Goal: Check status: Check status

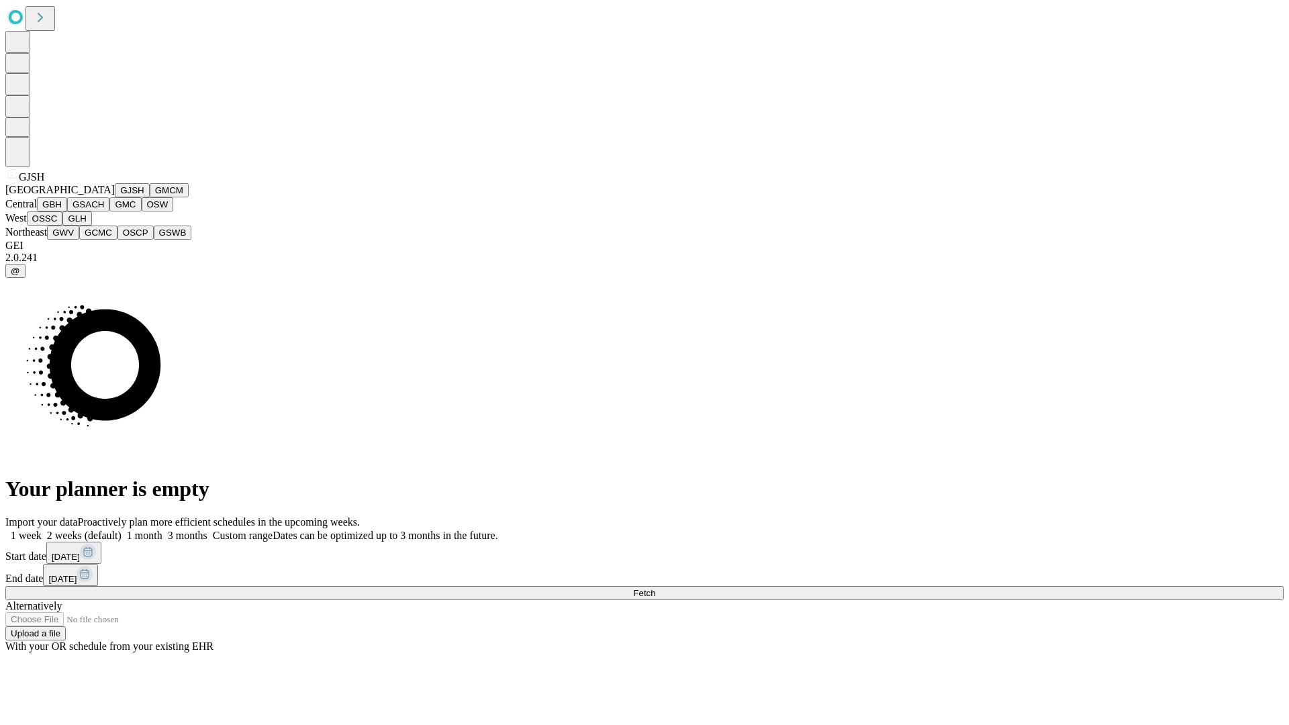
click at [115, 197] on button "GJSH" at bounding box center [132, 190] width 35 height 14
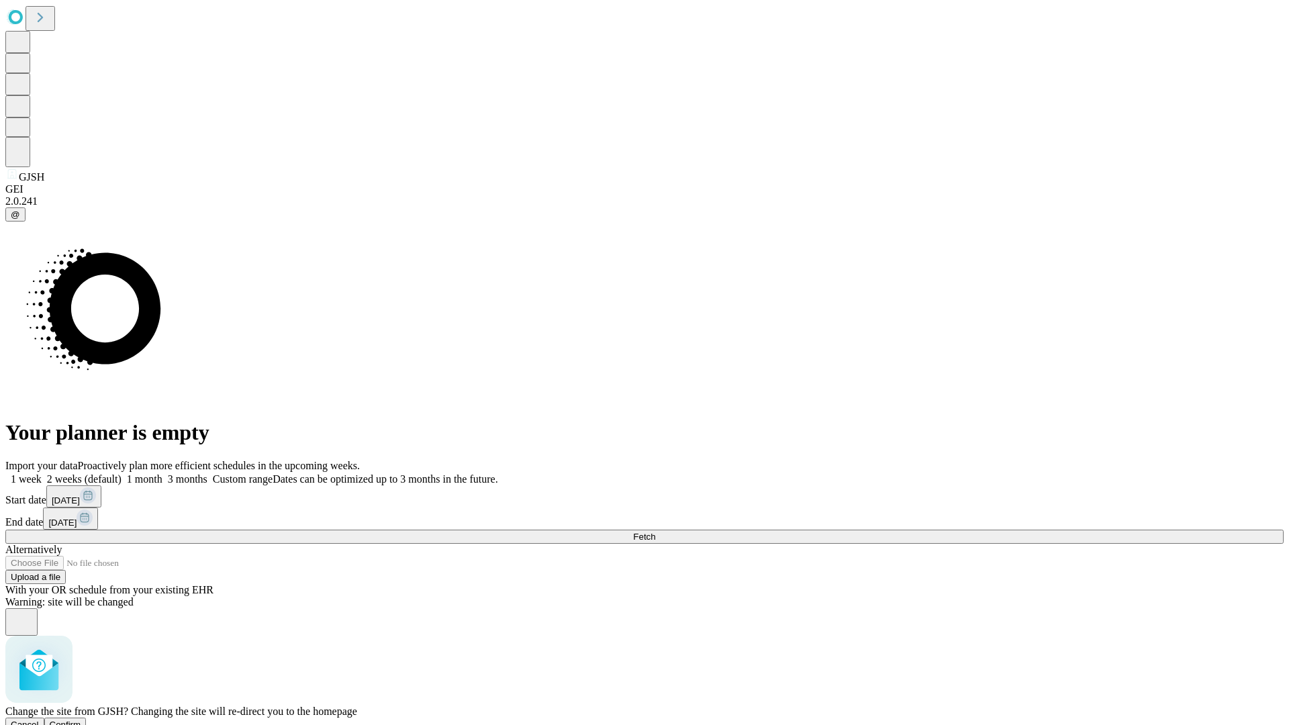
click at [81, 720] on span "Confirm" at bounding box center [66, 725] width 32 height 10
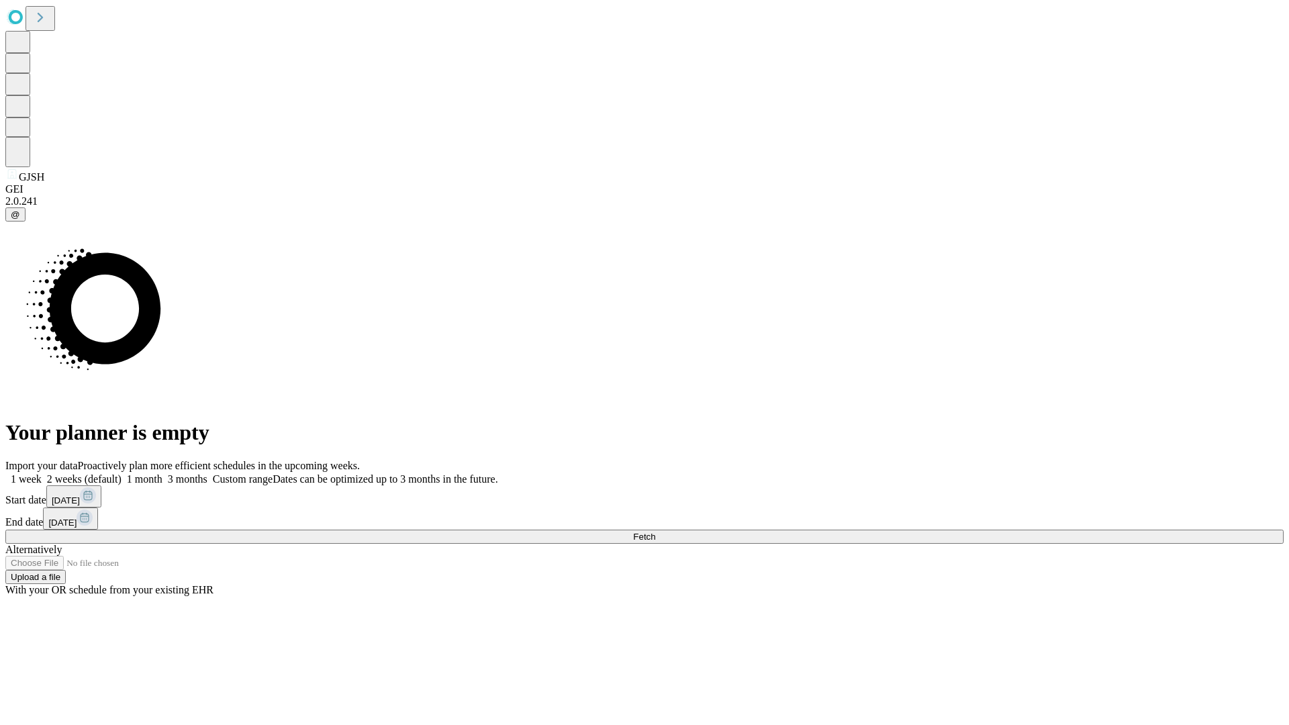
click at [121, 473] on label "2 weeks (default)" at bounding box center [82, 478] width 80 height 11
click at [655, 532] on span "Fetch" at bounding box center [644, 537] width 22 height 10
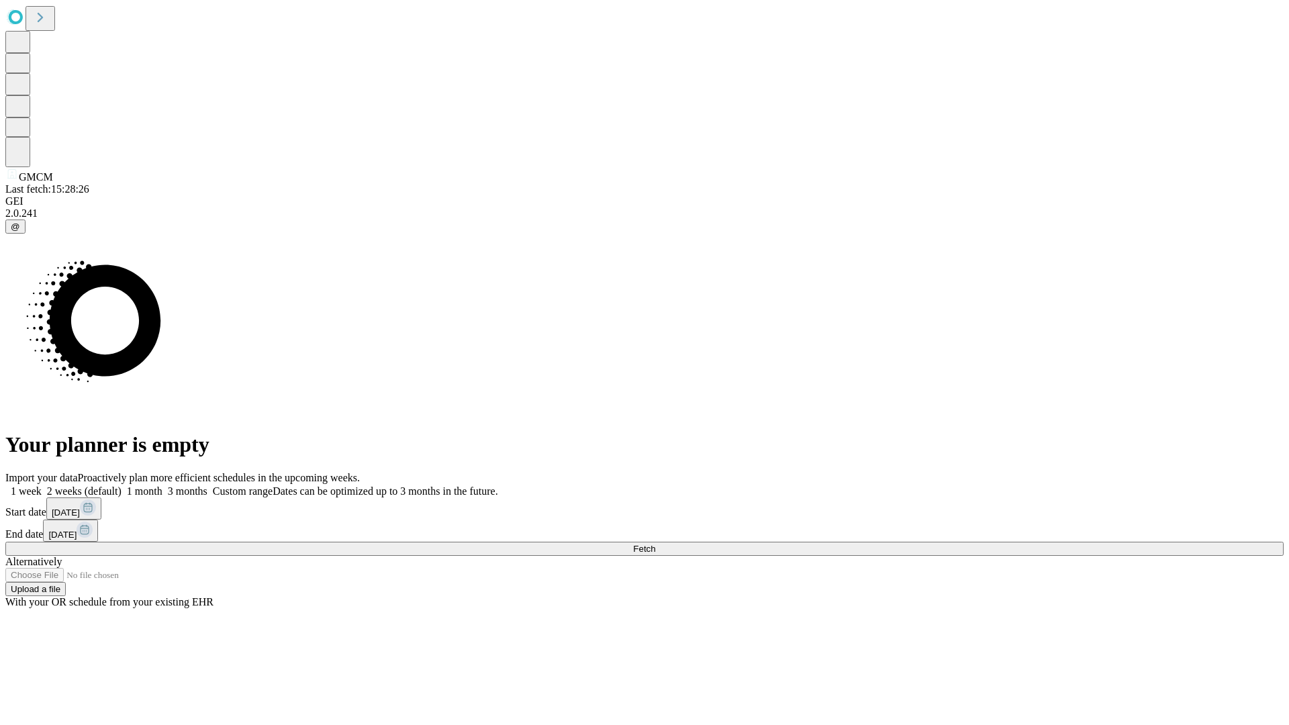
click at [121, 485] on label "2 weeks (default)" at bounding box center [82, 490] width 80 height 11
click at [655, 544] on span "Fetch" at bounding box center [644, 549] width 22 height 10
click at [121, 485] on label "2 weeks (default)" at bounding box center [82, 490] width 80 height 11
click at [655, 544] on span "Fetch" at bounding box center [644, 549] width 22 height 10
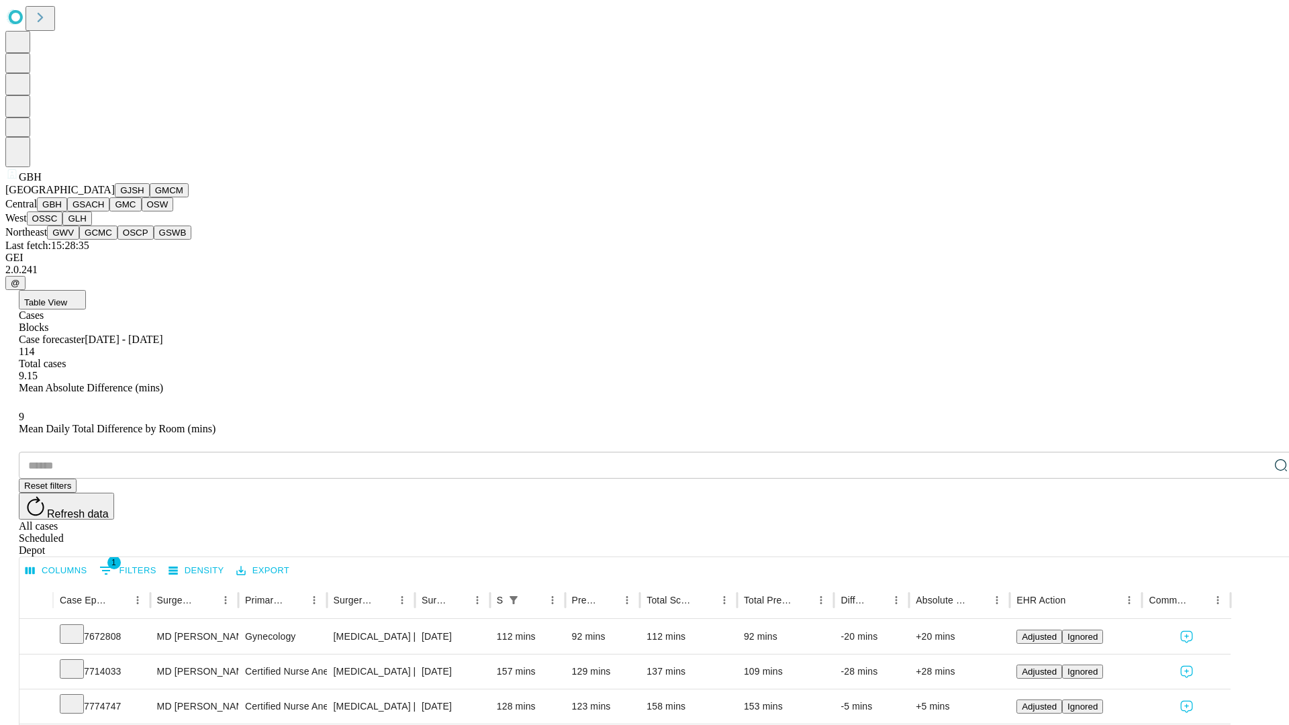
click at [104, 211] on button "GSACH" at bounding box center [88, 204] width 42 height 14
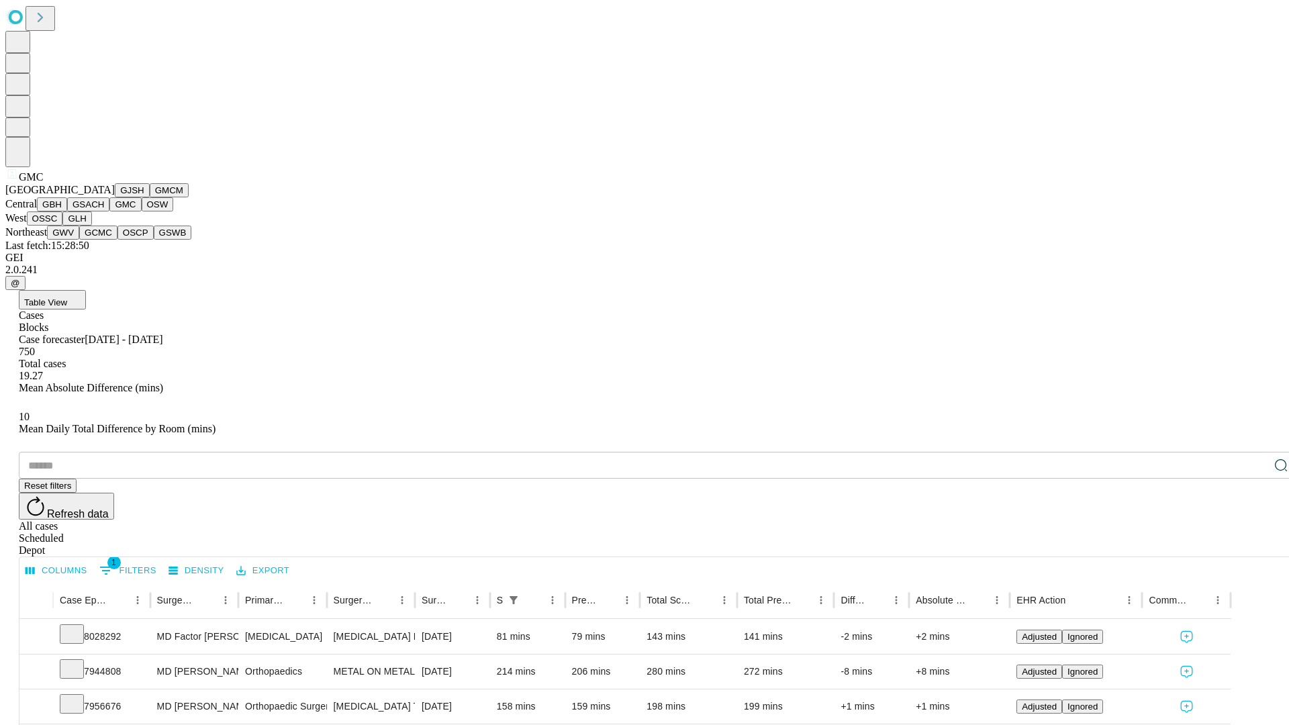
click at [142, 211] on button "OSW" at bounding box center [158, 204] width 32 height 14
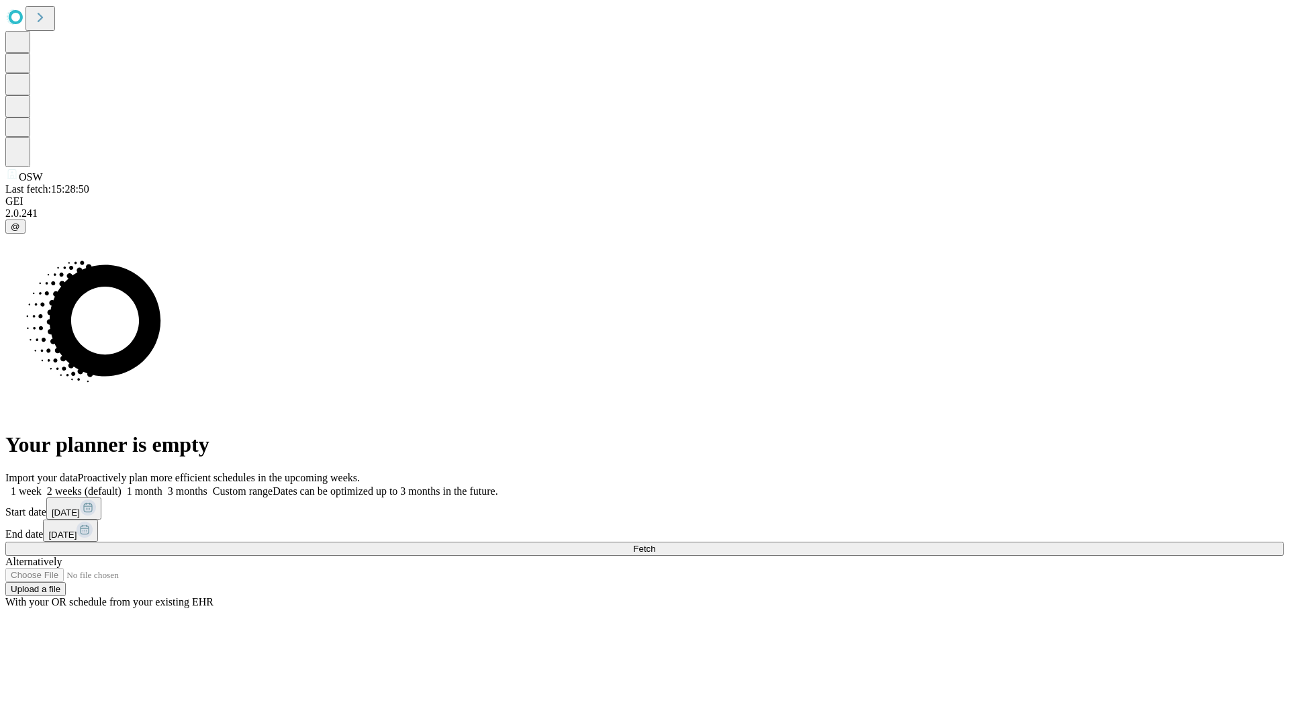
click at [121, 485] on label "2 weeks (default)" at bounding box center [82, 490] width 80 height 11
click at [655, 544] on span "Fetch" at bounding box center [644, 549] width 22 height 10
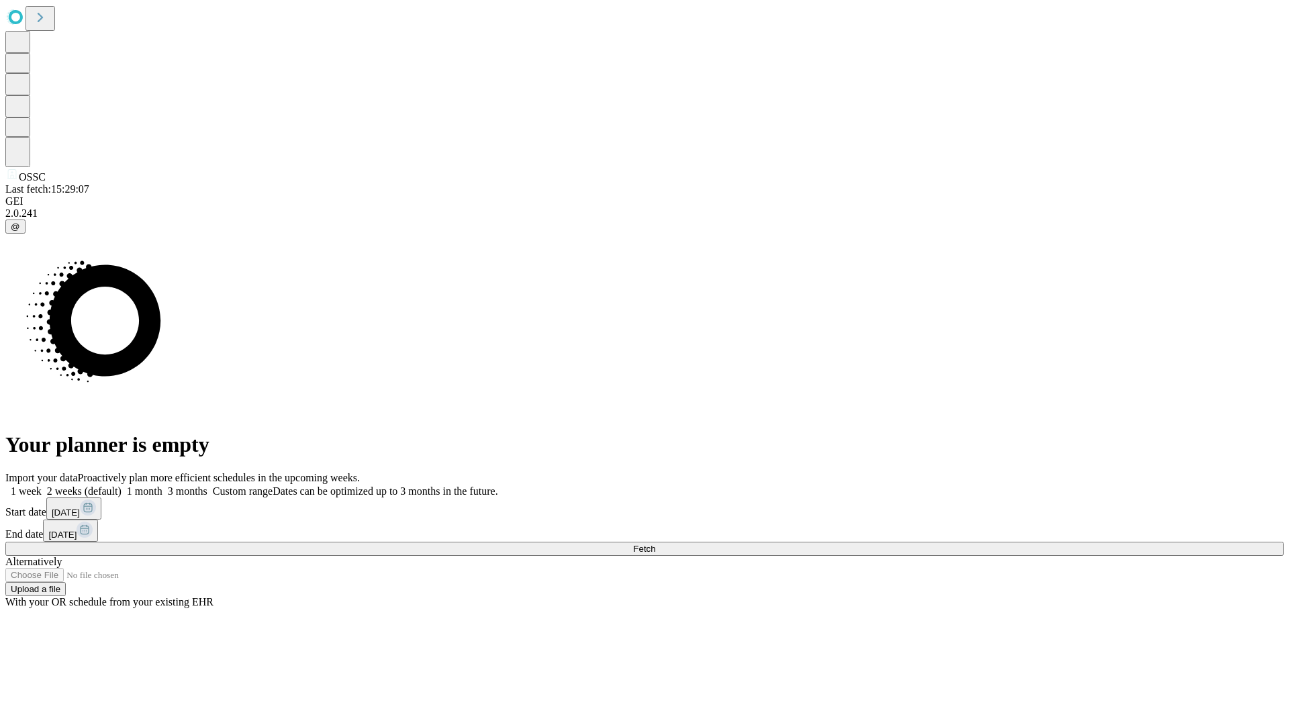
click at [121, 485] on label "2 weeks (default)" at bounding box center [82, 490] width 80 height 11
click at [655, 544] on span "Fetch" at bounding box center [644, 549] width 22 height 10
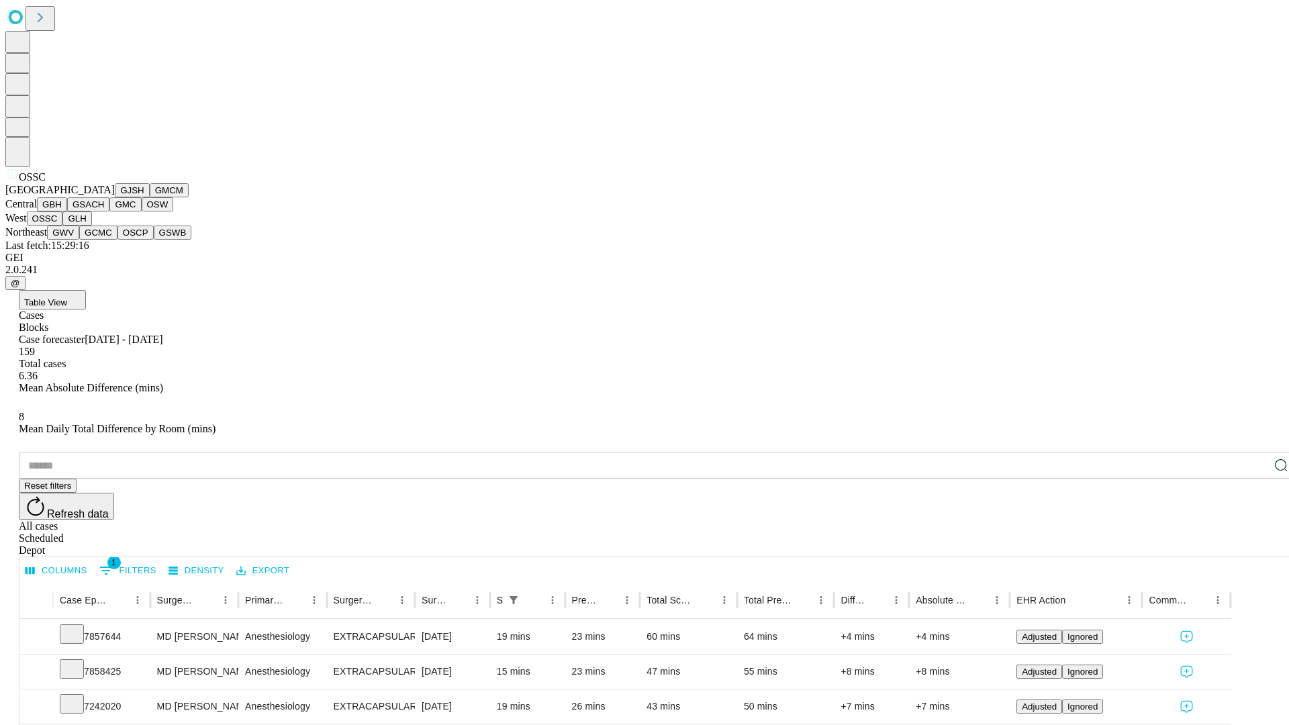
click at [91, 226] on button "GLH" at bounding box center [76, 218] width 29 height 14
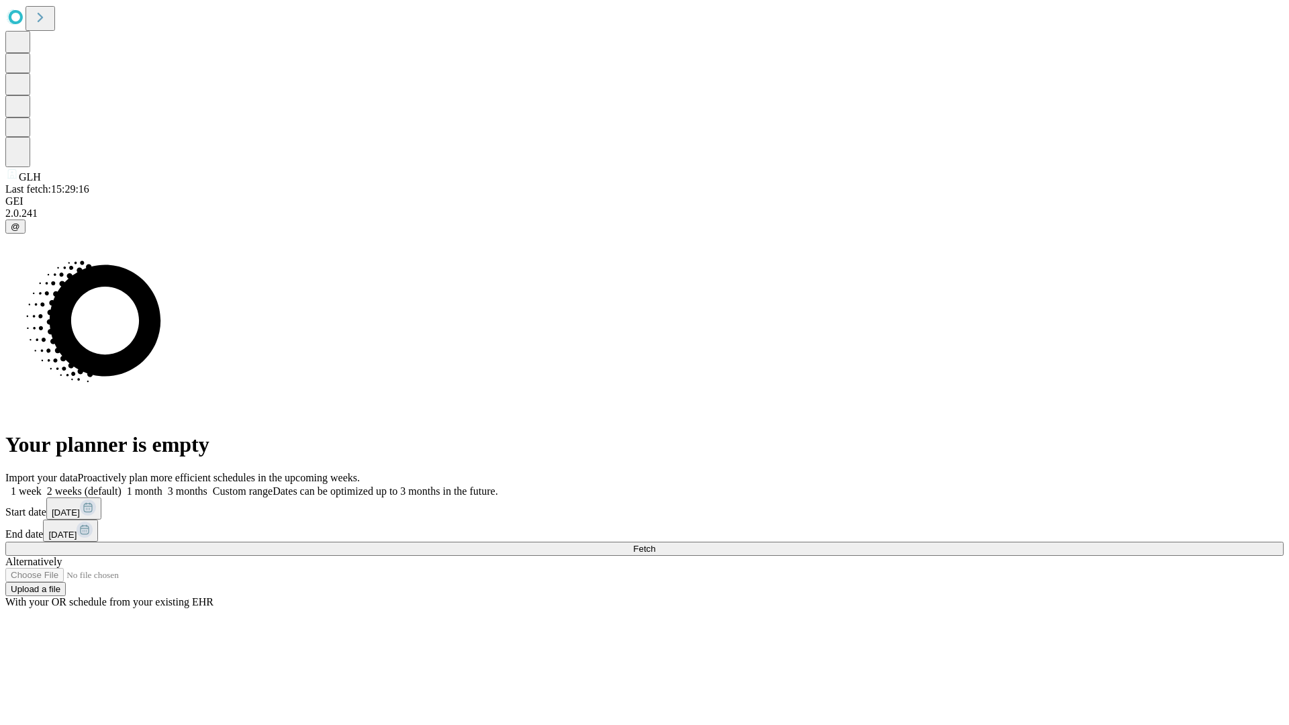
click at [655, 544] on span "Fetch" at bounding box center [644, 549] width 22 height 10
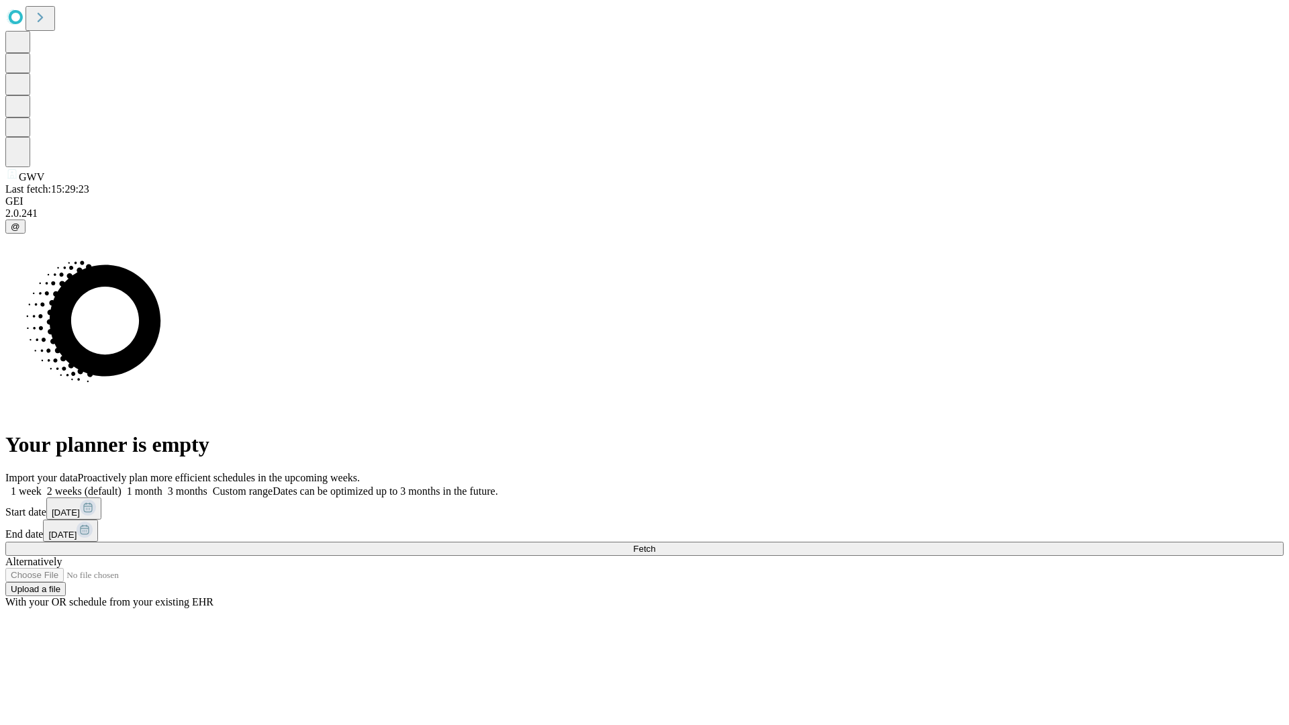
click at [121, 485] on label "2 weeks (default)" at bounding box center [82, 490] width 80 height 11
click at [655, 544] on span "Fetch" at bounding box center [644, 549] width 22 height 10
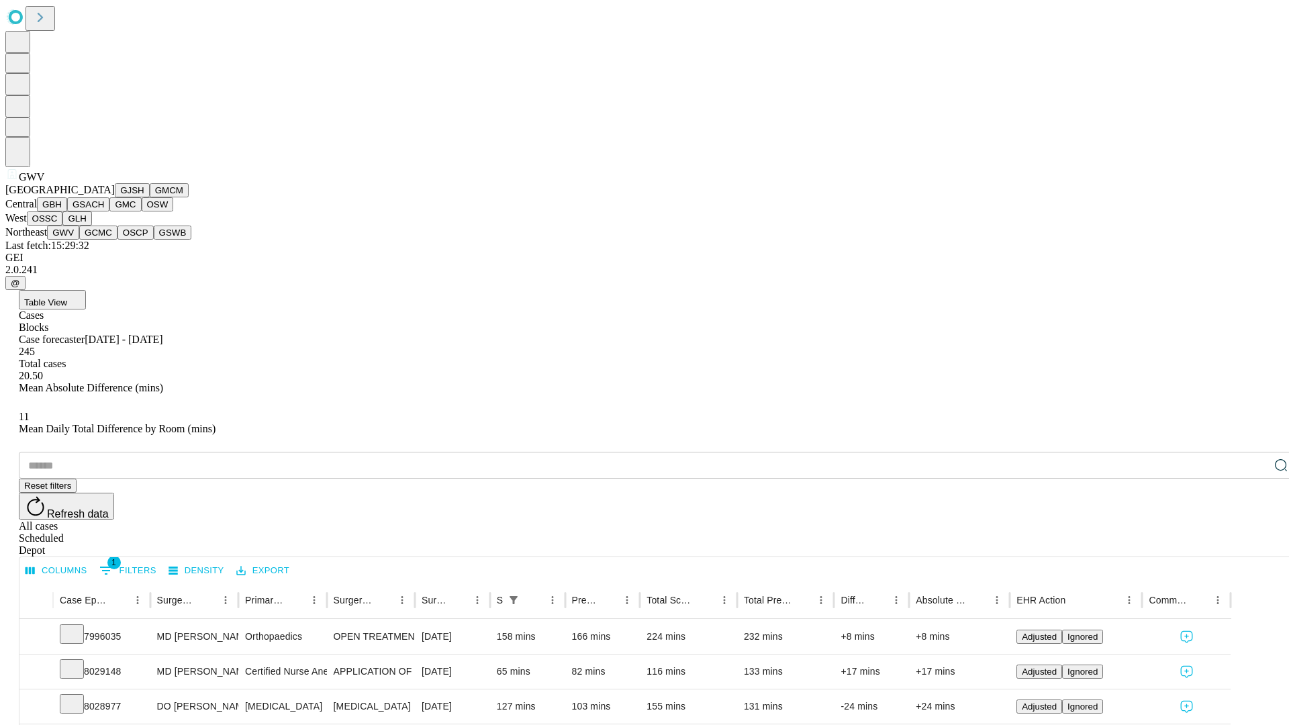
click at [104, 240] on button "GCMC" at bounding box center [98, 233] width 38 height 14
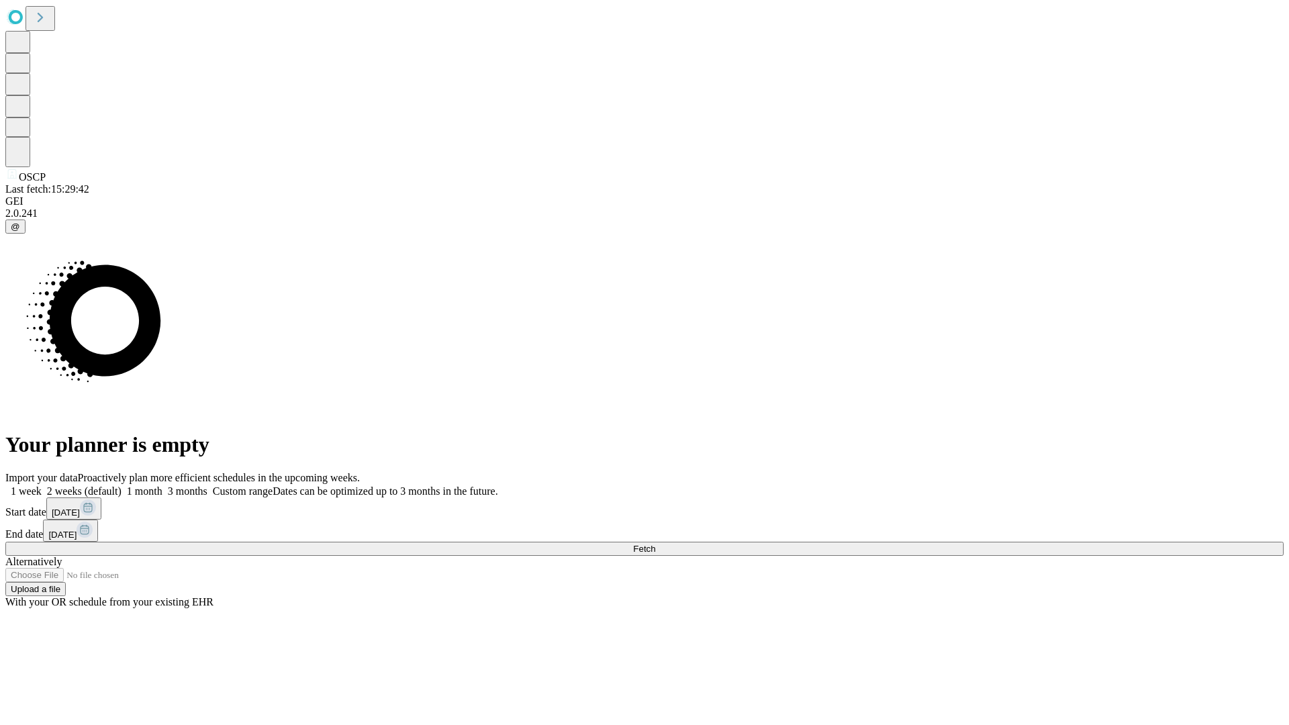
click at [655, 544] on span "Fetch" at bounding box center [644, 549] width 22 height 10
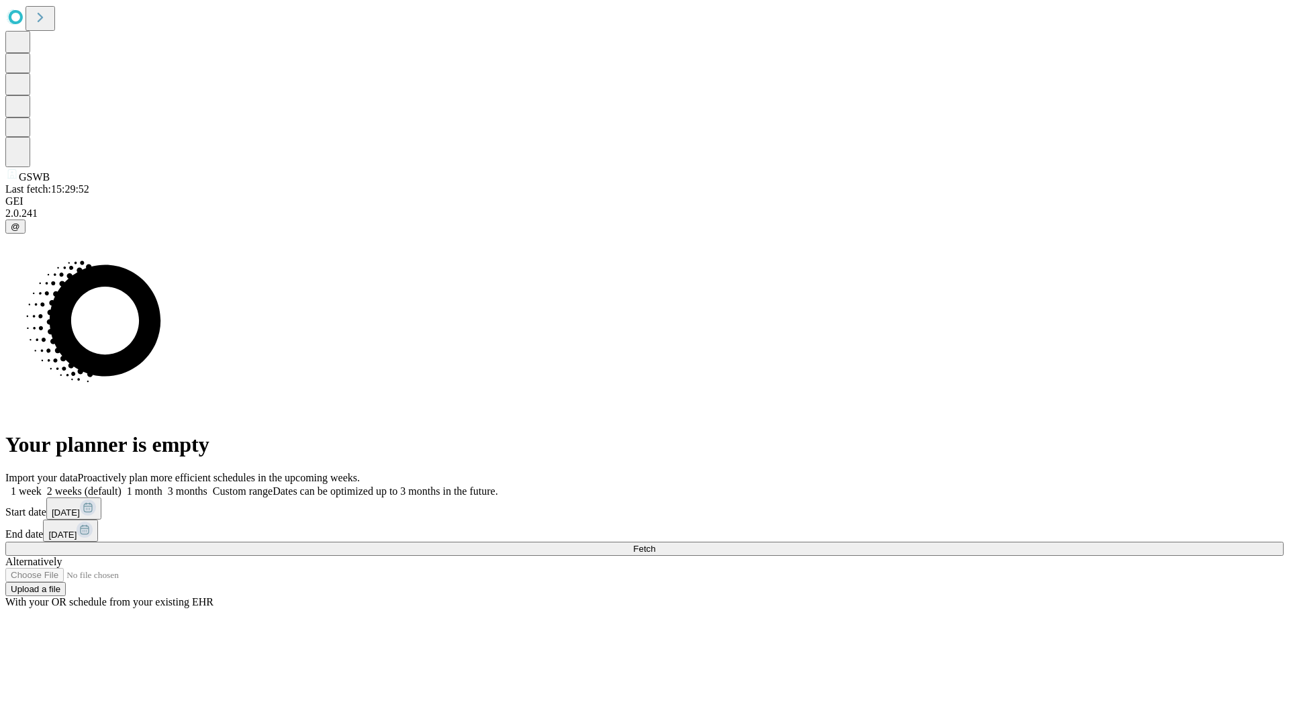
click at [655, 544] on span "Fetch" at bounding box center [644, 549] width 22 height 10
